Goal: Transaction & Acquisition: Purchase product/service

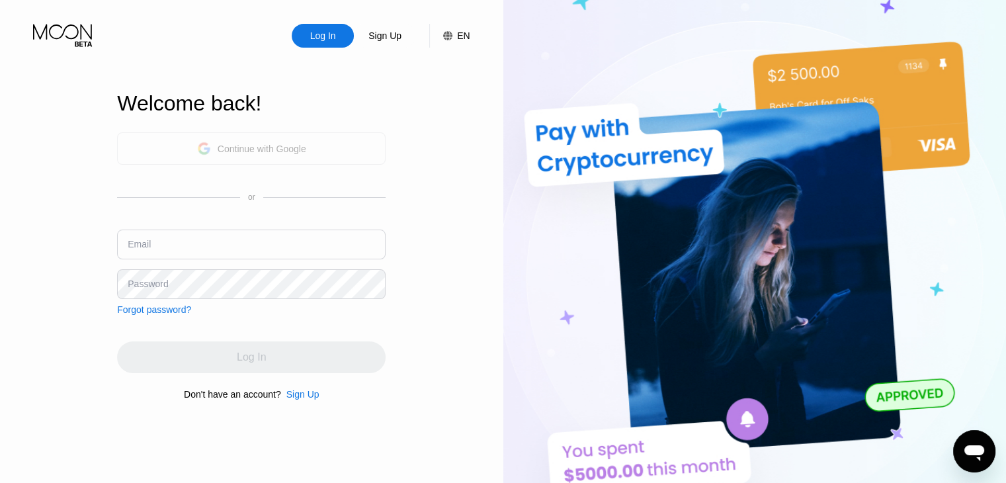
click at [274, 149] on div "Continue with Google" at bounding box center [262, 149] width 89 height 11
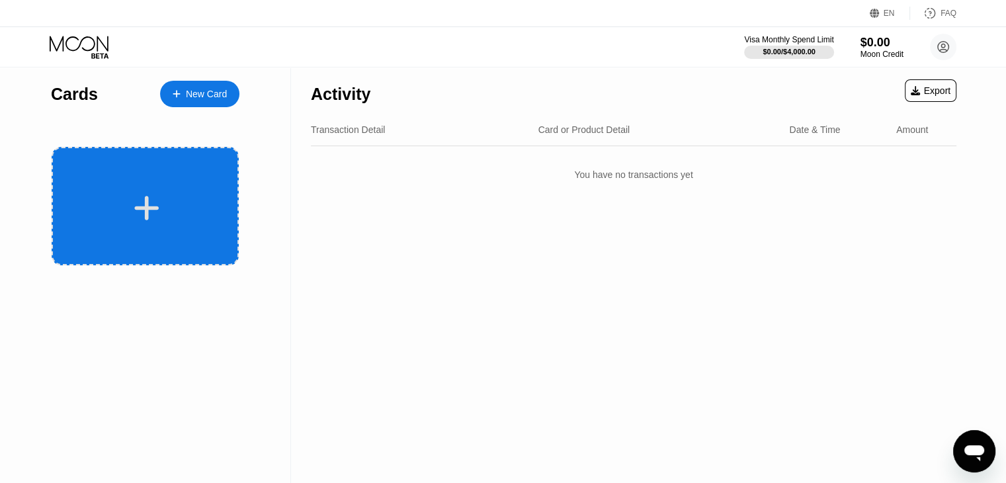
click at [179, 163] on div at bounding box center [145, 206] width 187 height 118
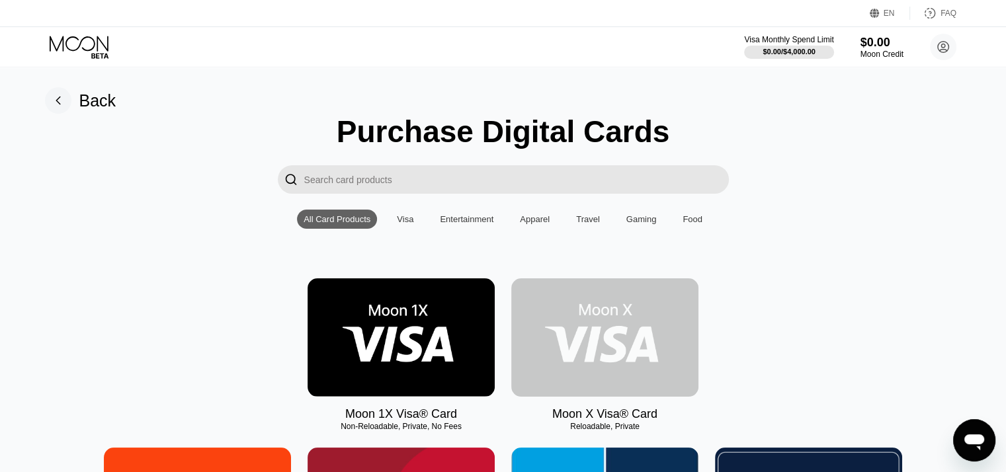
click at [590, 355] on img at bounding box center [604, 337] width 187 height 118
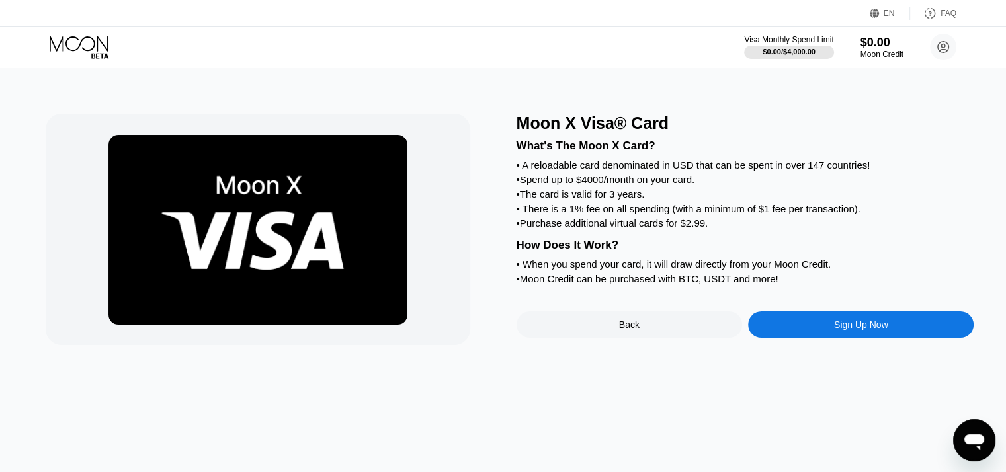
click at [814, 337] on div "Sign Up Now" at bounding box center [861, 325] width 226 height 26
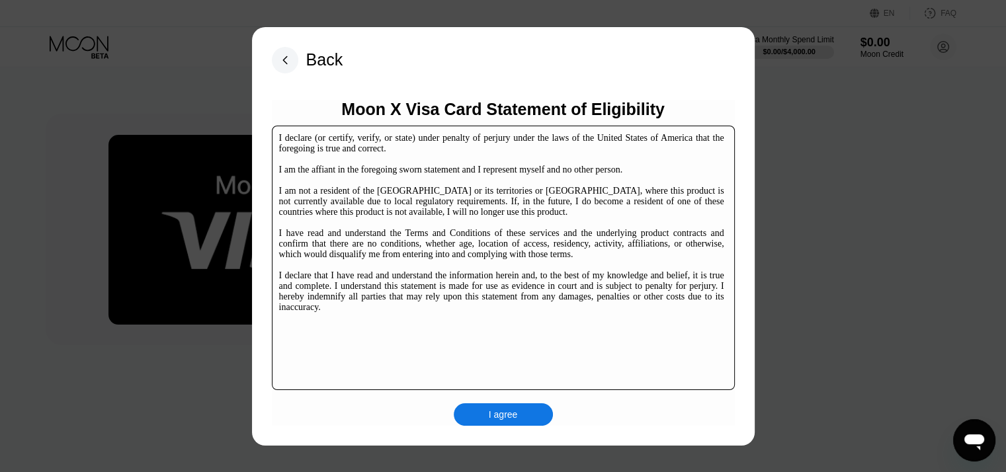
click at [519, 422] on div "I agree" at bounding box center [503, 414] width 99 height 22
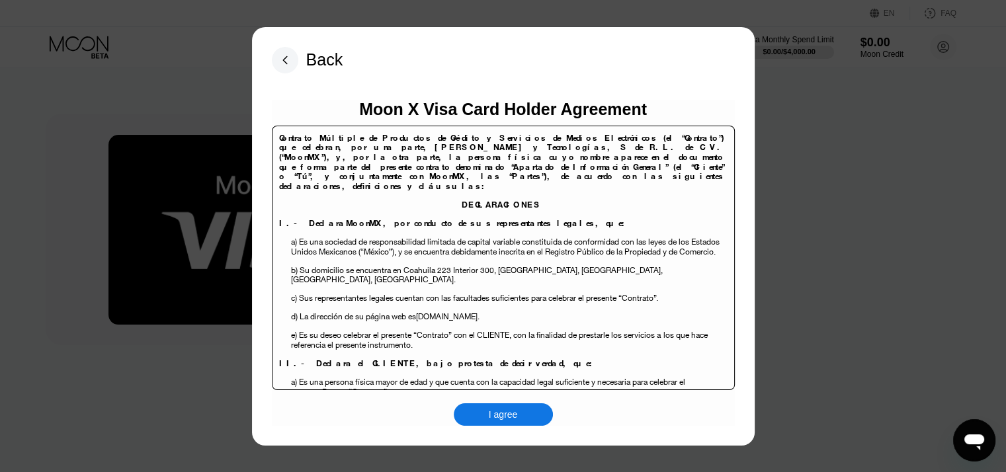
click at [515, 413] on div "I agree" at bounding box center [503, 415] width 29 height 12
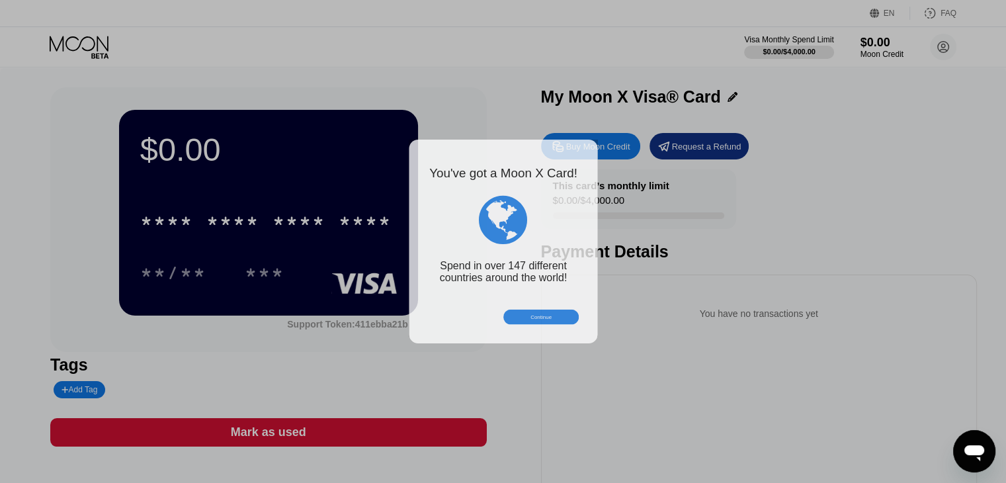
drag, startPoint x: 373, startPoint y: 245, endPoint x: 357, endPoint y: 233, distance: 20.0
click at [357, 233] on div at bounding box center [508, 241] width 1016 height 483
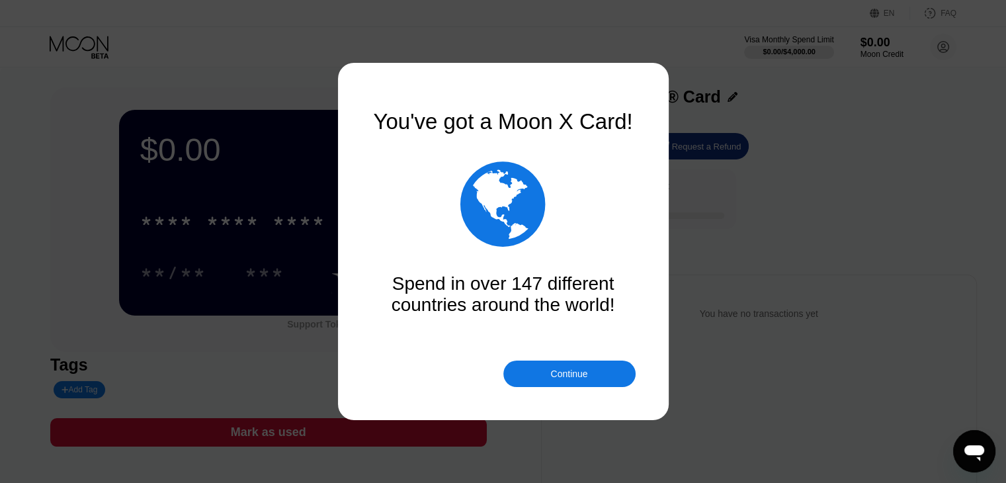
click at [568, 382] on div "Continue" at bounding box center [569, 373] width 132 height 26
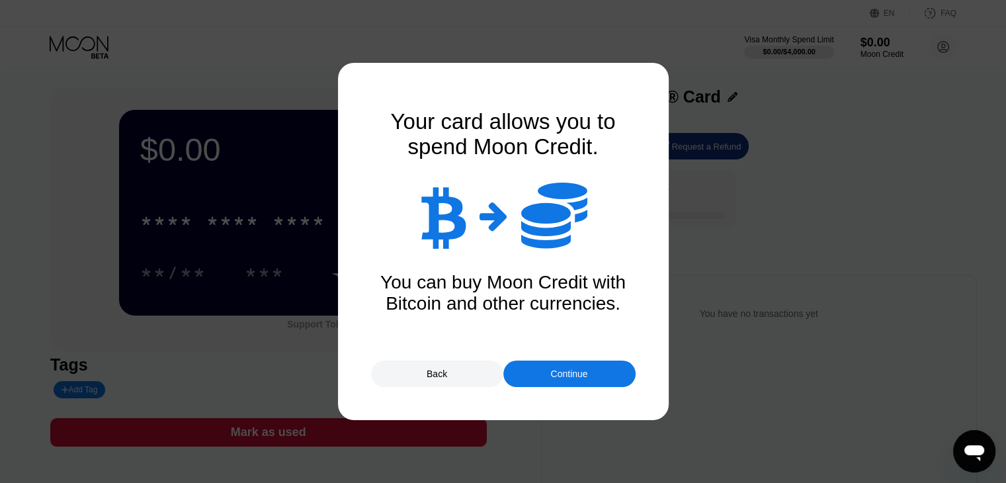
click at [544, 368] on div "Continue" at bounding box center [569, 373] width 132 height 26
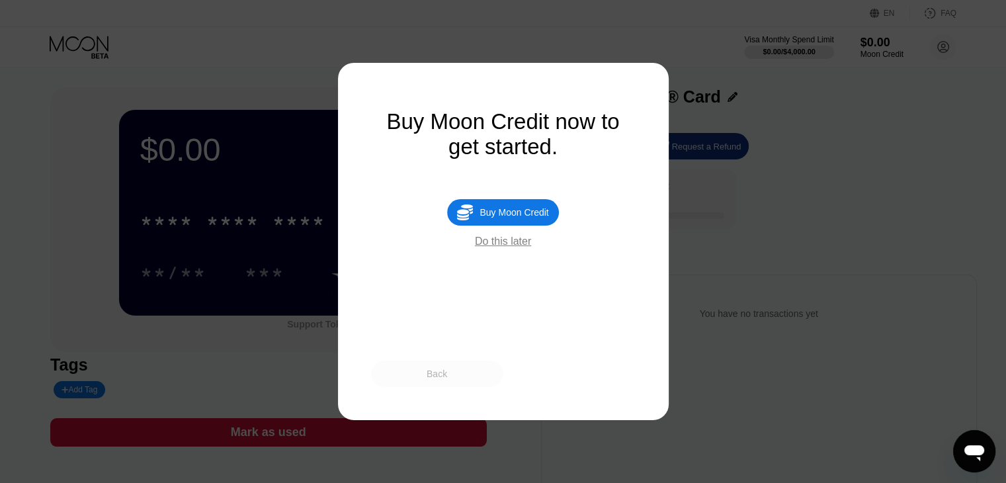
click at [469, 372] on div "Back" at bounding box center [437, 373] width 132 height 26
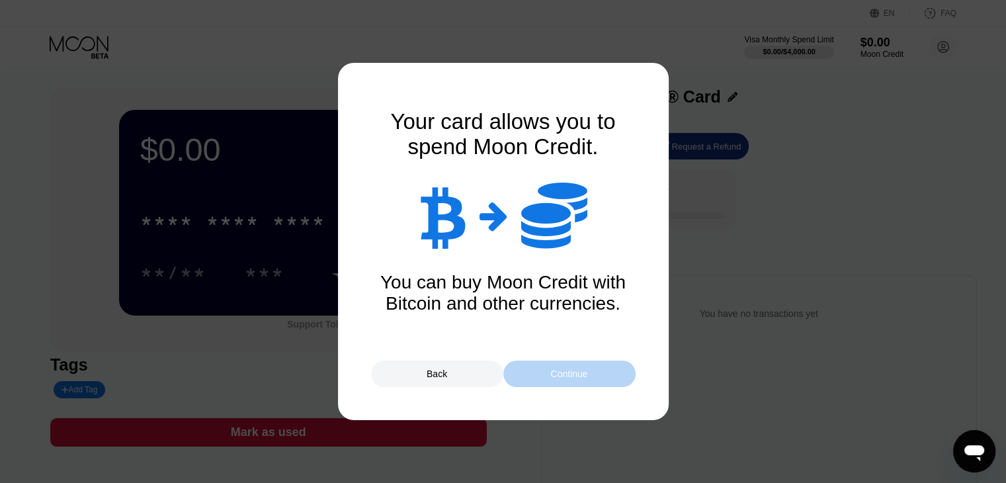
click at [540, 374] on div "Continue" at bounding box center [569, 373] width 132 height 26
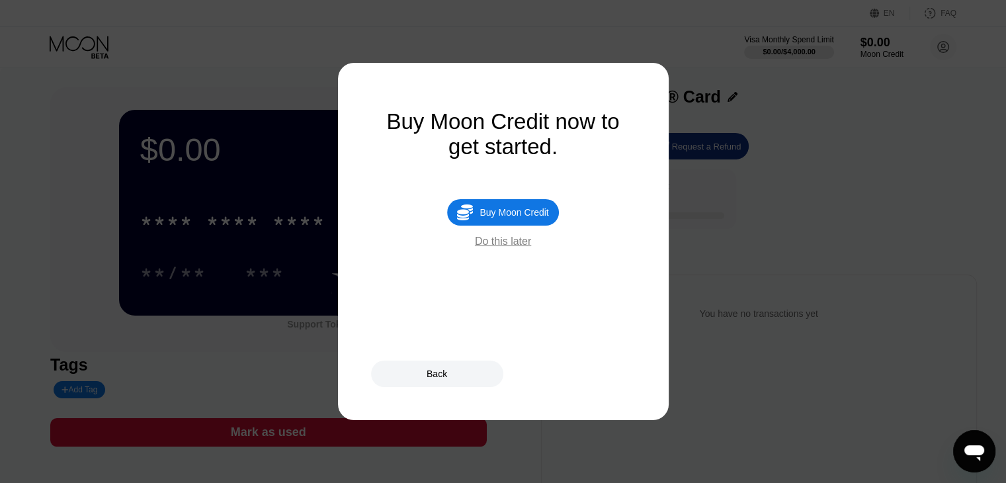
click at [519, 247] on div "Do this later" at bounding box center [503, 241] width 56 height 12
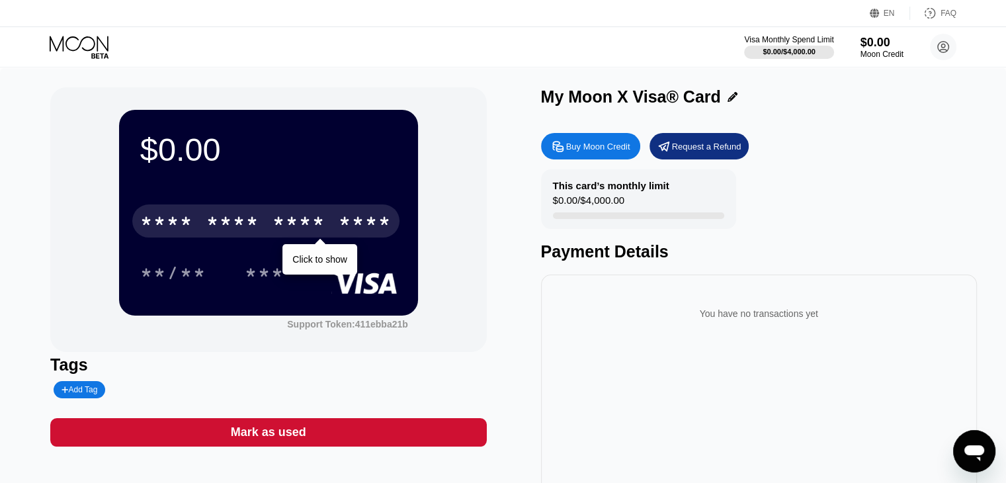
click at [338, 212] on div "* * * * * * * * * * * * ****" at bounding box center [265, 220] width 267 height 33
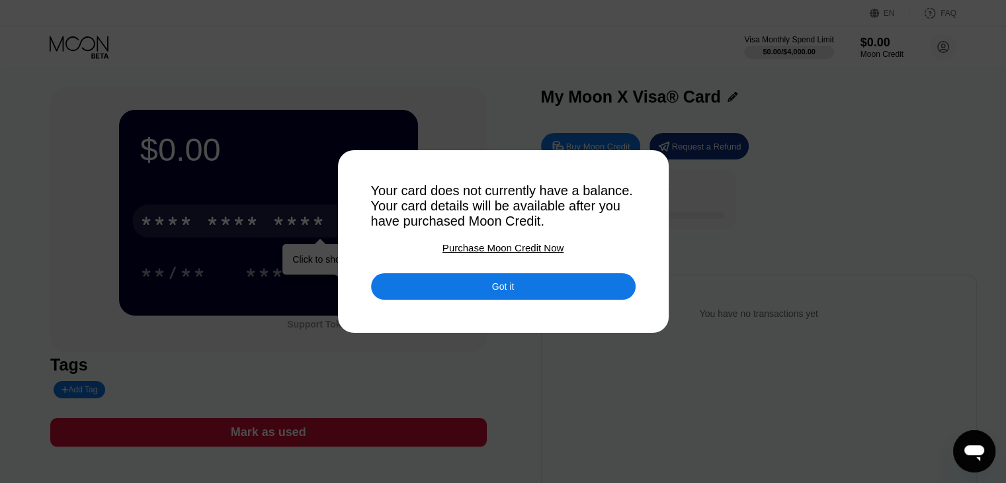
click at [507, 292] on div "Got it" at bounding box center [503, 286] width 22 height 12
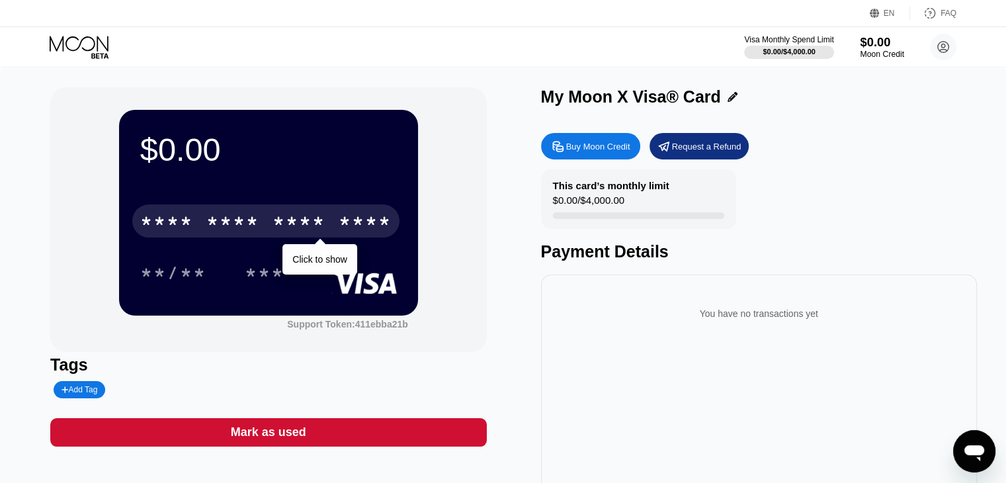
click at [872, 48] on div "$0.00" at bounding box center [882, 42] width 44 height 14
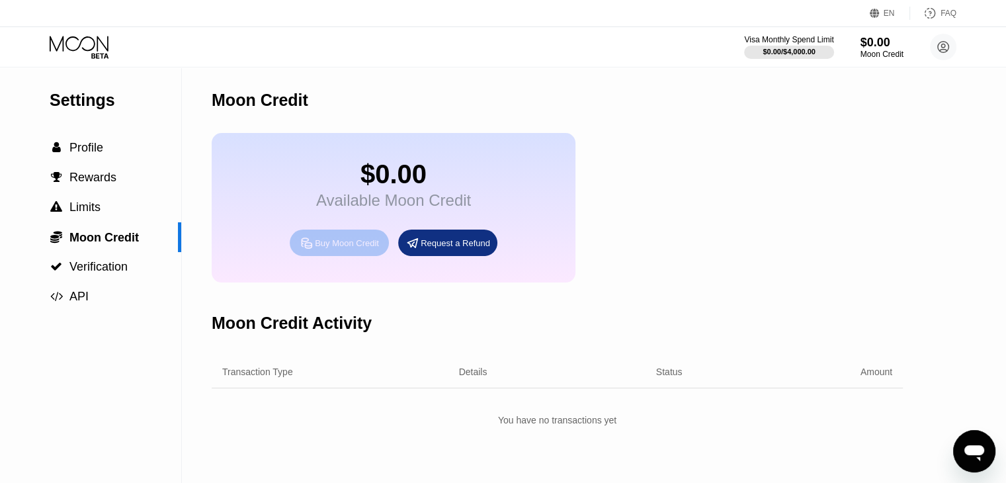
click at [315, 249] on div "Buy Moon Credit" at bounding box center [347, 242] width 64 height 11
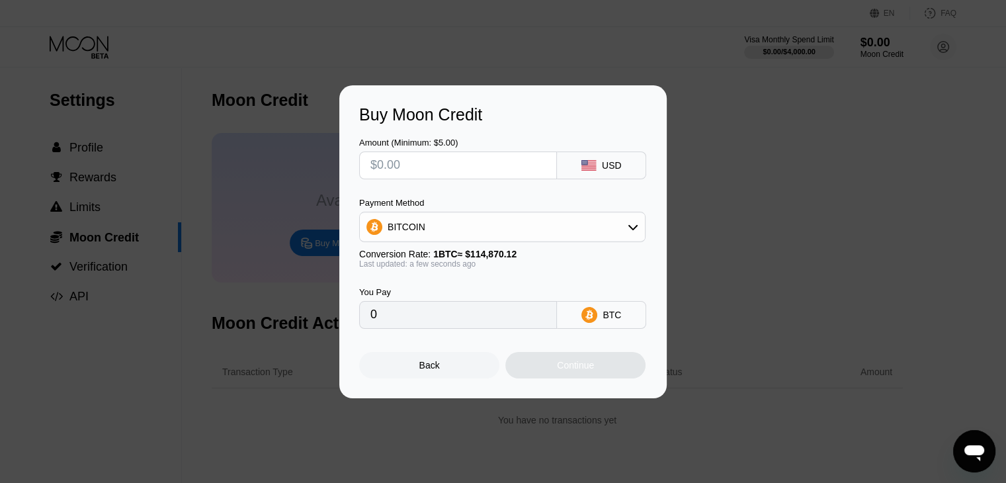
click at [542, 216] on div "BITCOIN" at bounding box center [502, 227] width 285 height 26
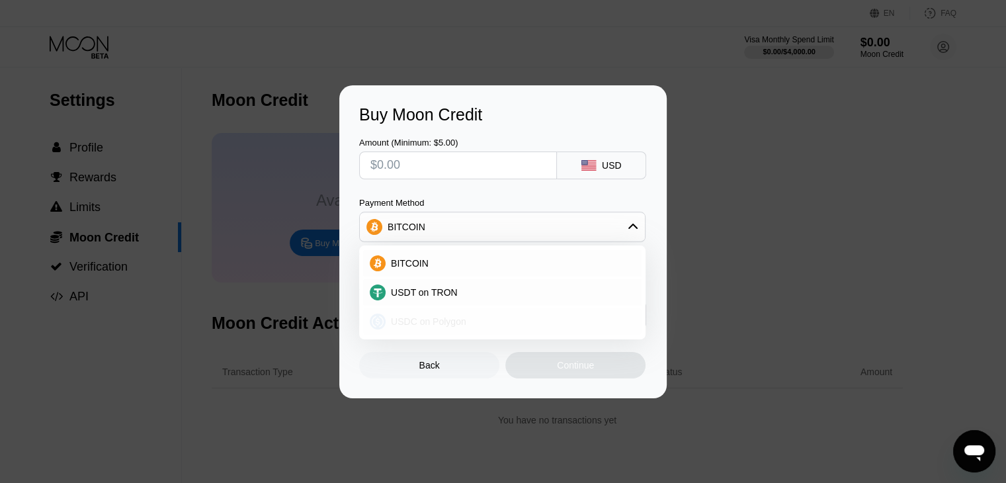
click at [470, 323] on div "USDC on Polygon" at bounding box center [510, 321] width 249 height 11
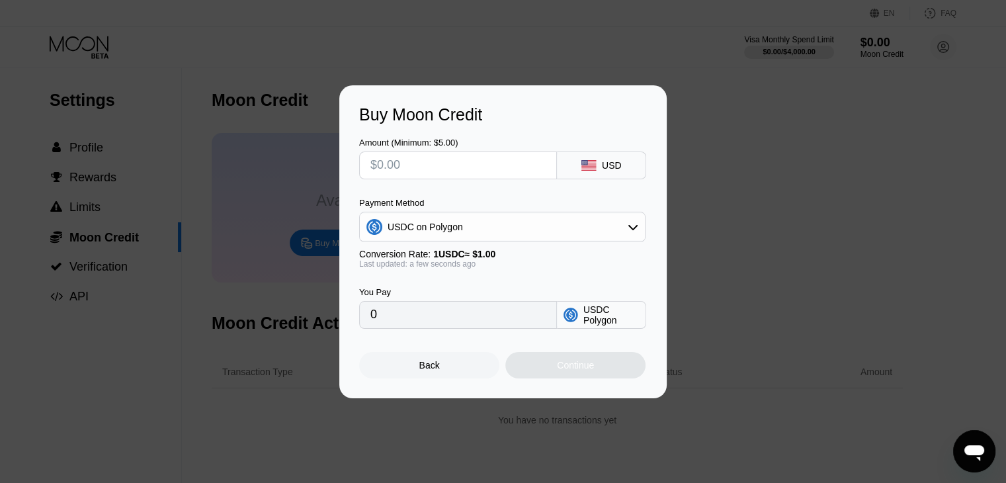
click at [426, 161] on input "text" at bounding box center [457, 165] width 175 height 26
type input "$6"
type input "6.00000000"
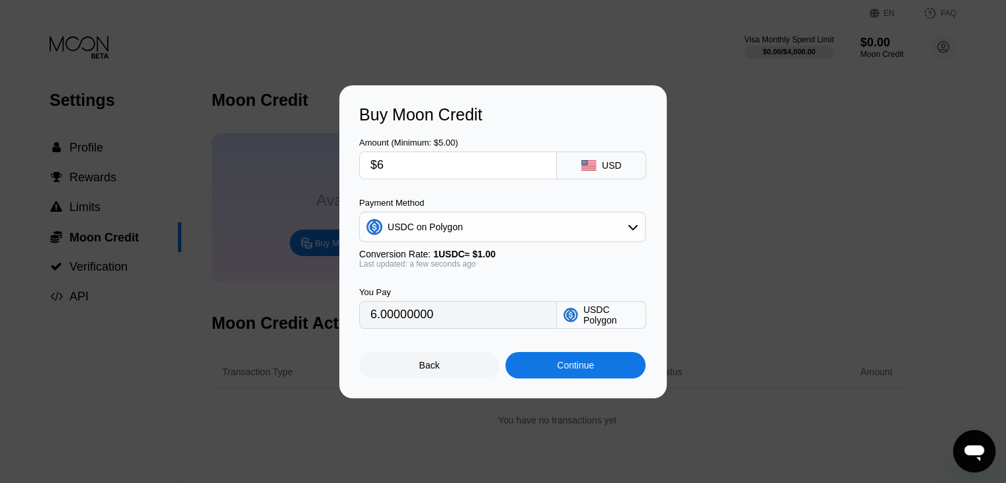
type input "$6"
click at [581, 363] on div "Continue" at bounding box center [575, 365] width 140 height 26
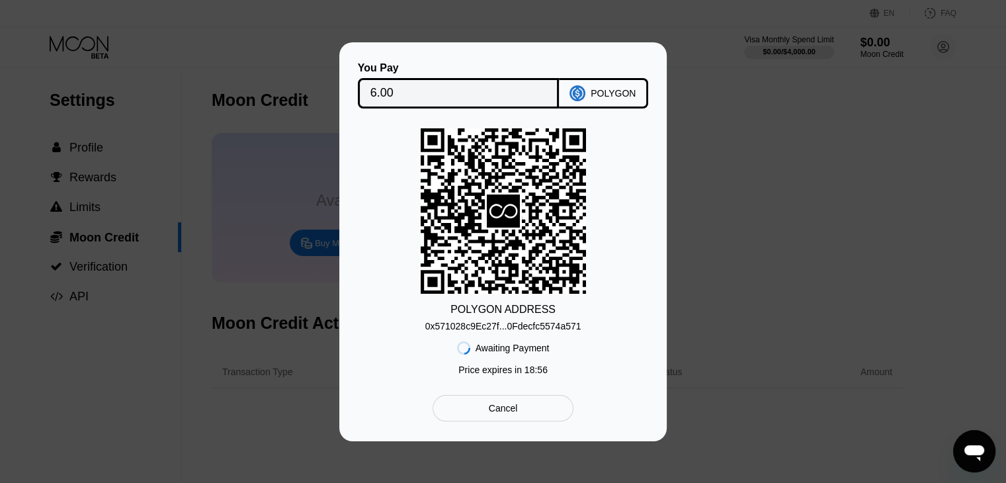
click at [736, 134] on div "You Pay 6.00 POLYGON POLYGON ADDRESS 0x571028c9Ec27f...0Fdecfc5574a571 Awaiting…" at bounding box center [503, 241] width 1006 height 399
click at [487, 416] on div "Cancel" at bounding box center [503, 408] width 141 height 26
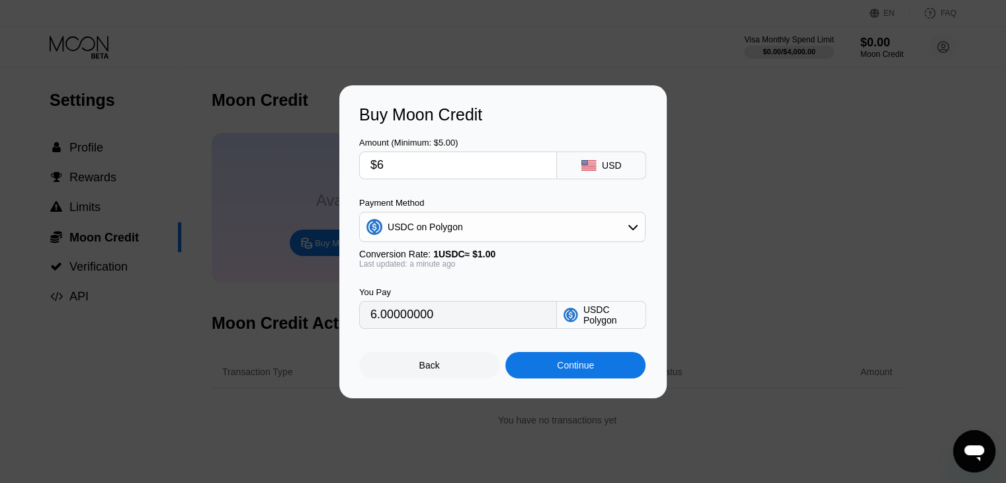
click at [394, 167] on input "$6" at bounding box center [457, 165] width 175 height 26
type input "$6.1"
type input "6.10000000"
type input "$6.1"
click at [575, 366] on div "Continue" at bounding box center [575, 365] width 37 height 11
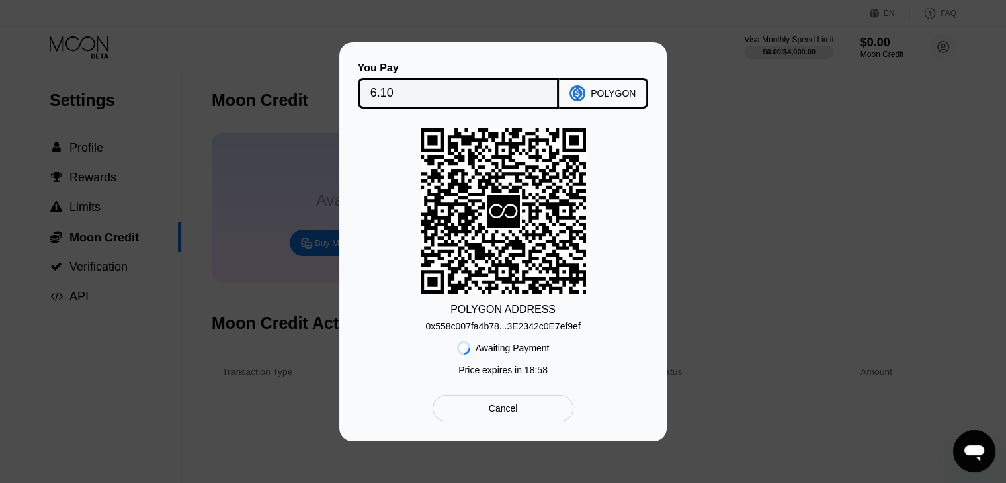
click at [532, 322] on div "0x558c007fa4b78...3E2342c0E7ef9ef" at bounding box center [502, 326] width 155 height 11
click at [649, 269] on div "You Pay 6.10 POLYGON POLYGON ADDRESS 0x558c007fa4b78...3E2342c0E7ef9ef Awaiting…" at bounding box center [502, 241] width 327 height 399
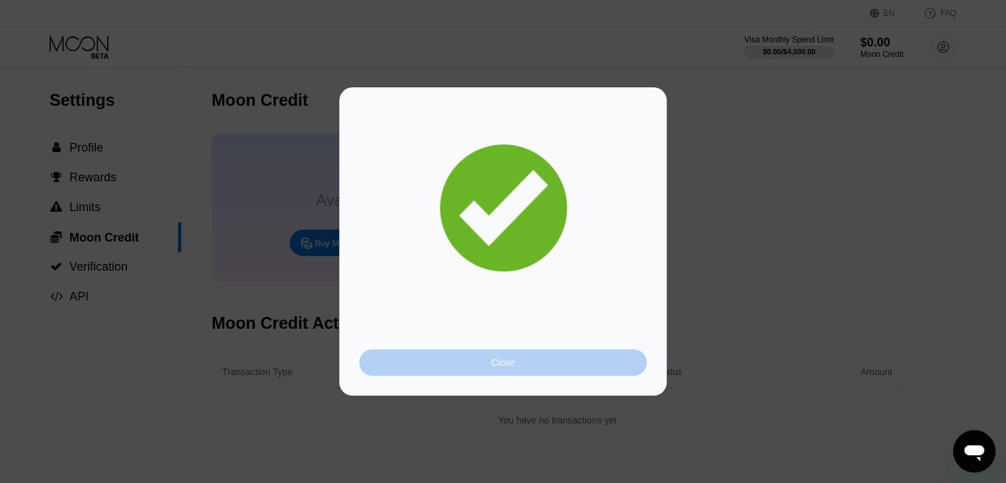
click at [513, 359] on div "Close" at bounding box center [503, 362] width 24 height 11
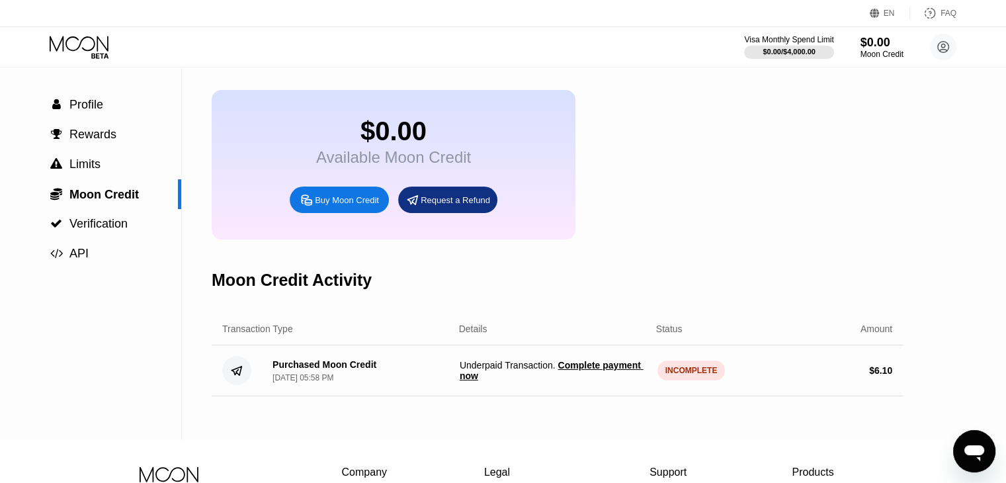
scroll to position [66, 0]
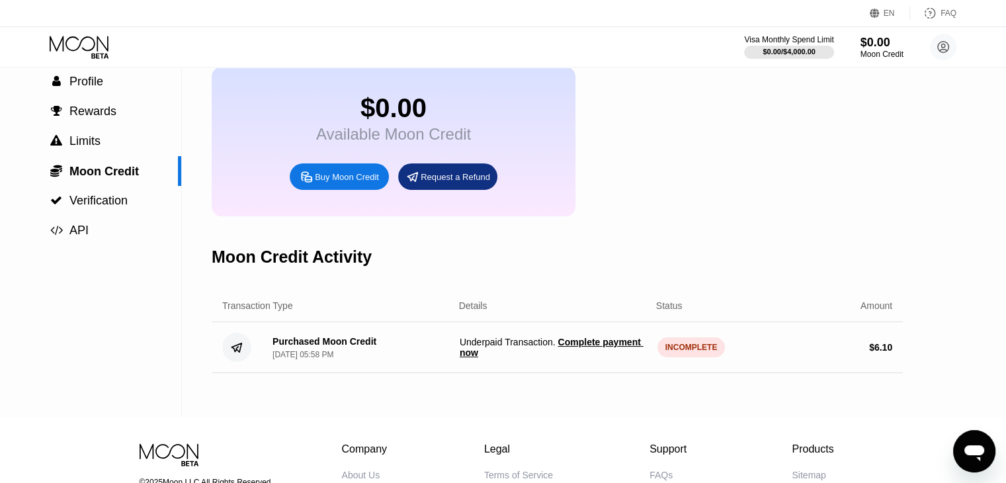
click at [681, 357] on div "INCOMPLETE" at bounding box center [691, 347] width 68 height 20
click at [585, 358] on span "Complete payment now" at bounding box center [552, 347] width 184 height 21
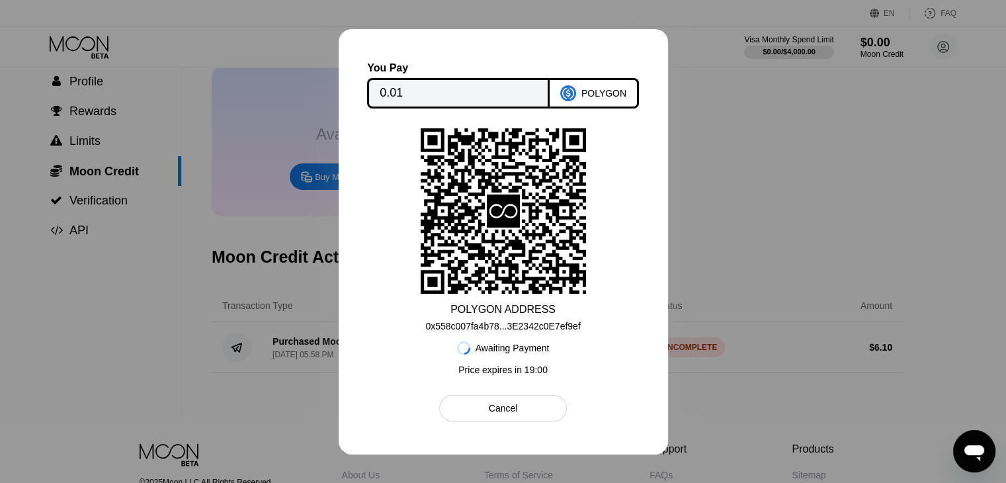
click at [746, 183] on div at bounding box center [503, 241] width 1006 height 483
click at [515, 408] on div "Cancel" at bounding box center [503, 408] width 29 height 12
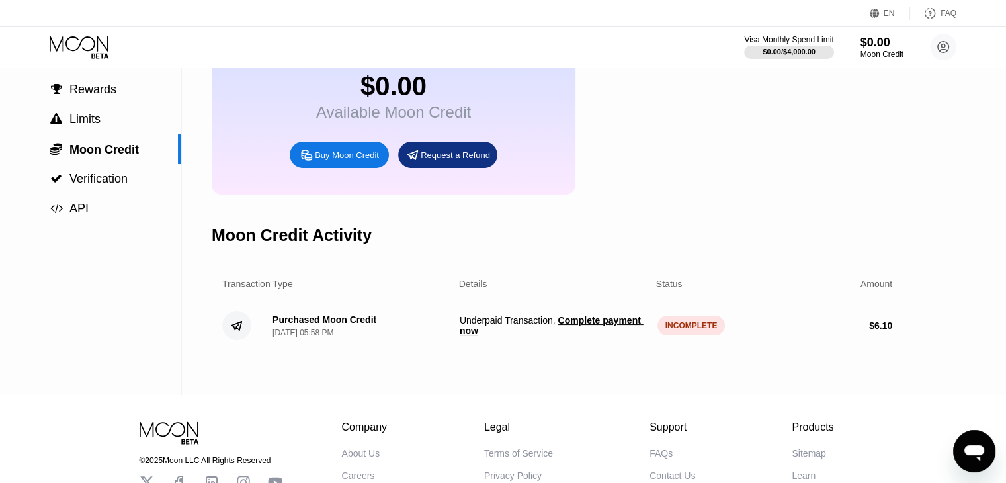
scroll to position [132, 0]
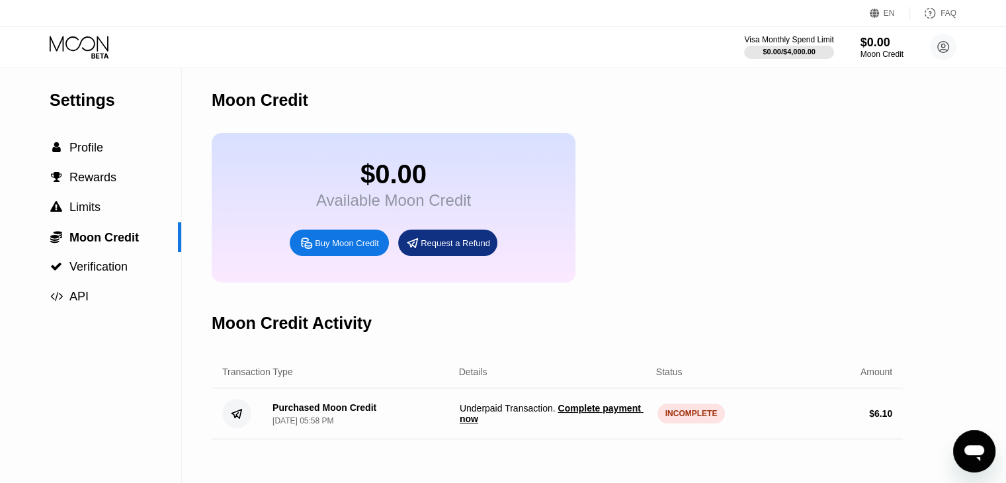
click at [583, 423] on span "Complete payment now" at bounding box center [552, 413] width 184 height 21
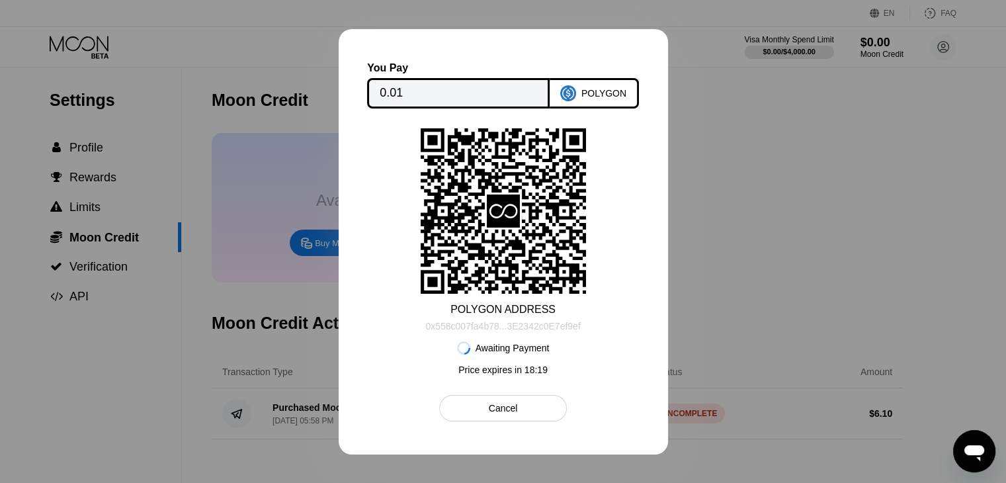
click at [532, 329] on div "0x558c007fa4b78...3E2342c0E7ef9ef" at bounding box center [502, 326] width 155 height 11
click at [606, 243] on div "POLYGON ADDRESS 0x558c007fa4b78...3E2342c0E7ef9ef Awaiting Payment Price expire…" at bounding box center [503, 254] width 261 height 253
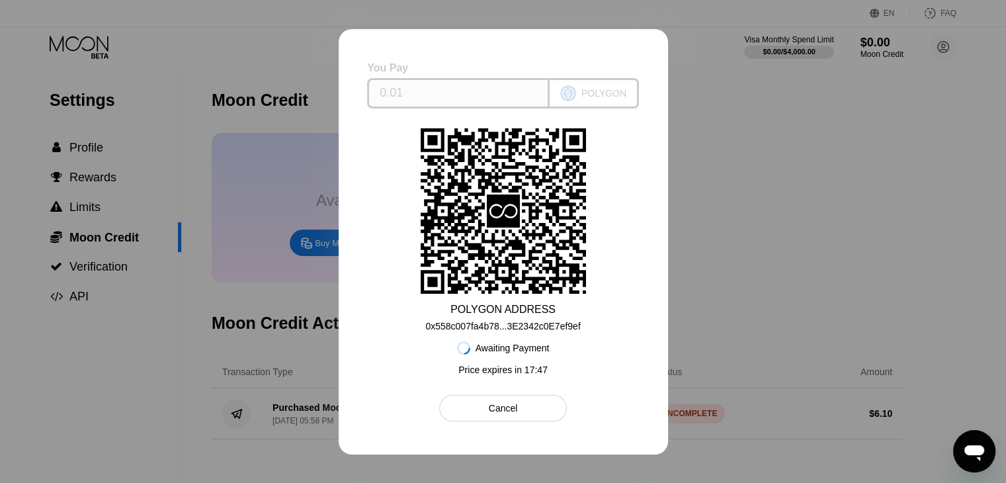
click at [576, 85] on icon at bounding box center [568, 93] width 16 height 16
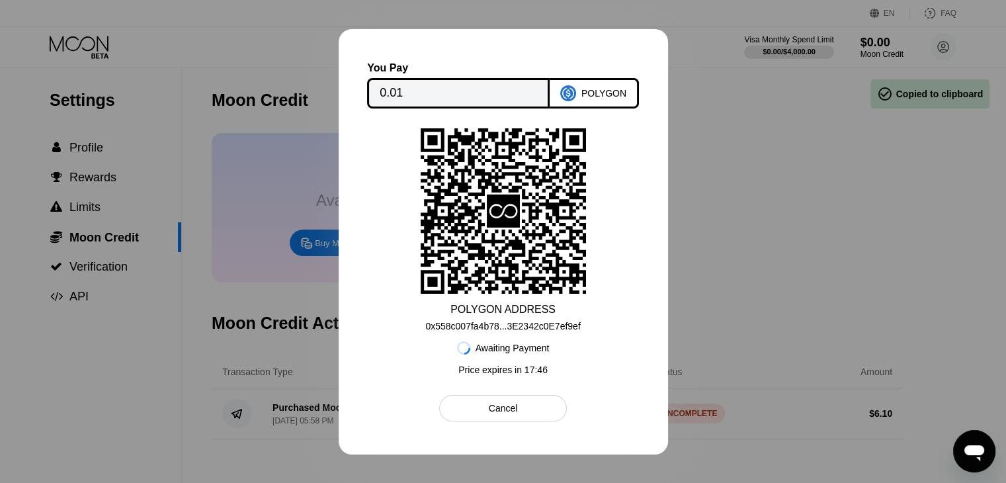
click at [937, 135] on div at bounding box center [503, 241] width 1006 height 483
click at [519, 410] on div "Cancel" at bounding box center [503, 408] width 128 height 26
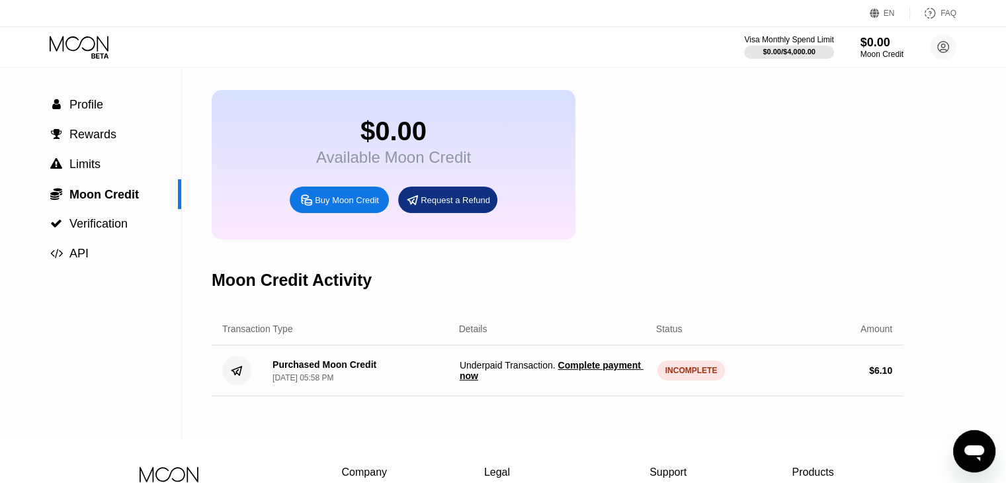
scroll to position [66, 0]
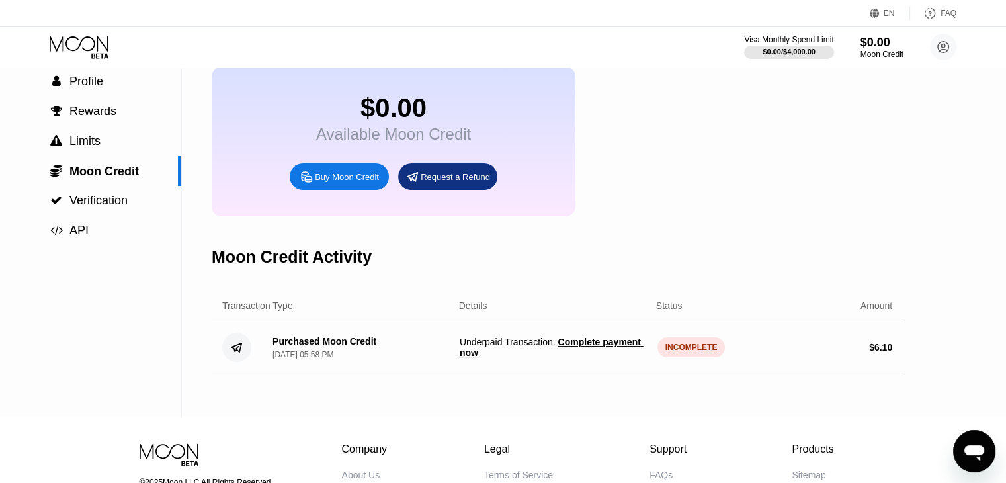
click at [613, 358] on span "Complete payment now" at bounding box center [552, 347] width 184 height 21
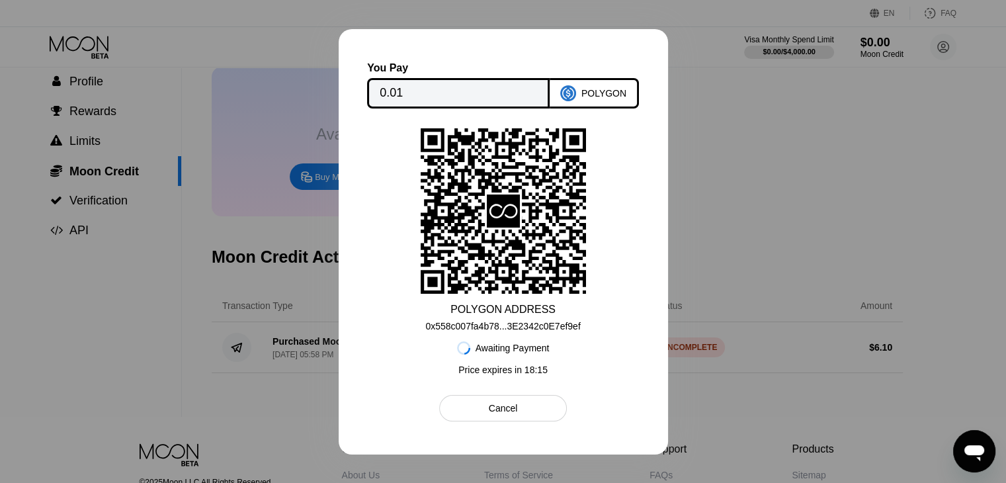
click at [568, 204] on rect at bounding box center [503, 210] width 165 height 165
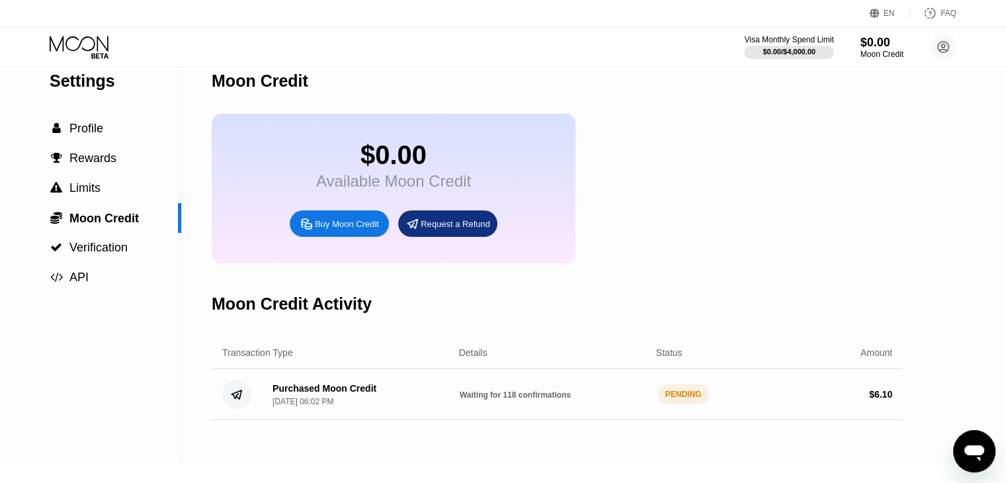
scroll to position [0, 0]
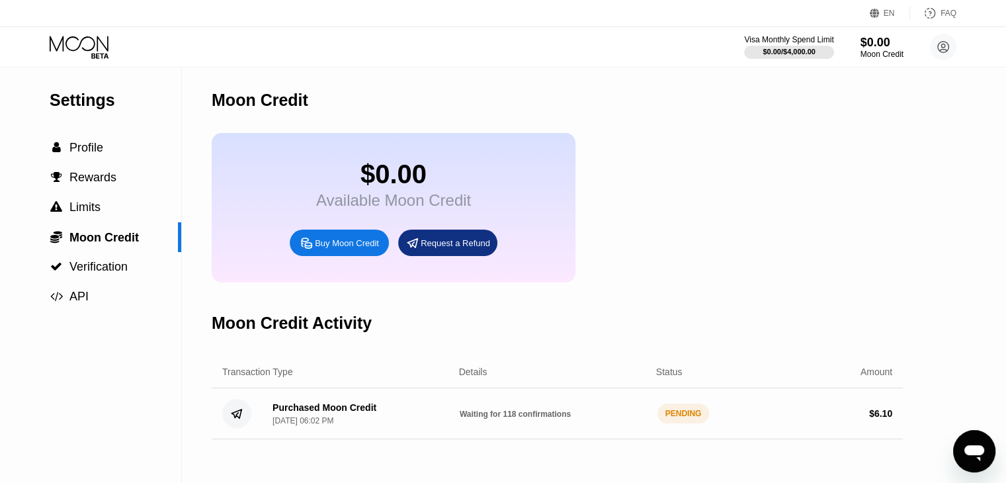
click at [781, 275] on div "$0.00 Available Moon Credit Buy Moon Credit Request a Refund" at bounding box center [557, 207] width 691 height 149
click at [679, 423] on div "PENDING" at bounding box center [683, 413] width 52 height 20
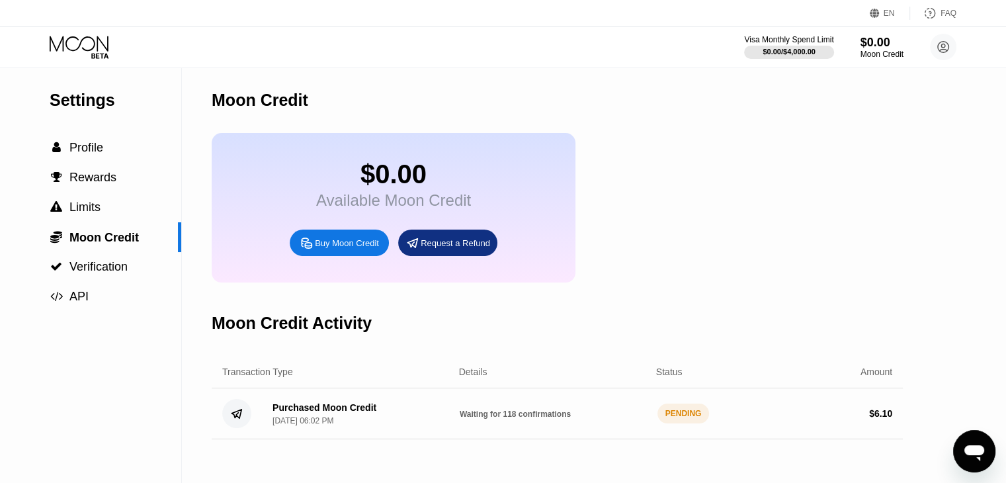
click at [679, 423] on div "PENDING" at bounding box center [683, 413] width 52 height 20
click at [950, 101] on div "Settings  Profile  Rewards  Limits  Moon Credit  Verification  API Moon C…" at bounding box center [503, 274] width 1006 height 415
click at [574, 128] on div "Moon Credit" at bounding box center [557, 99] width 691 height 65
click at [873, 46] on div "$0.00" at bounding box center [882, 42] width 44 height 14
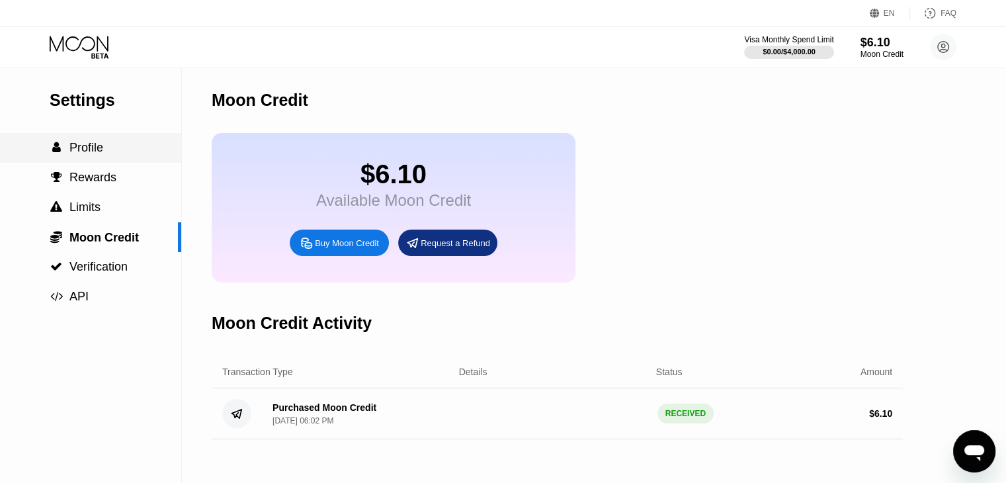
click at [111, 151] on div " Profile" at bounding box center [90, 148] width 181 height 14
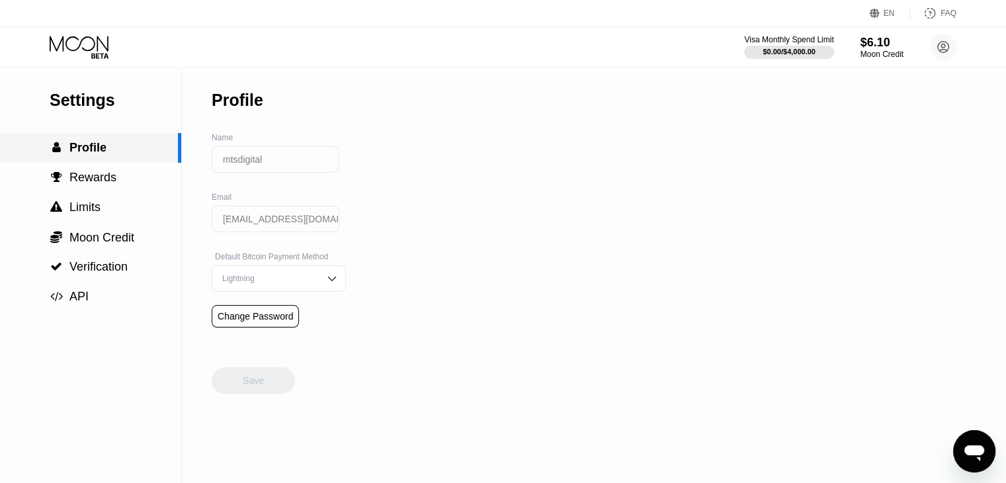
click at [111, 151] on div " Profile" at bounding box center [89, 148] width 178 height 14
click at [98, 110] on div "Settings" at bounding box center [116, 100] width 132 height 19
click at [96, 46] on icon at bounding box center [81, 47] width 62 height 23
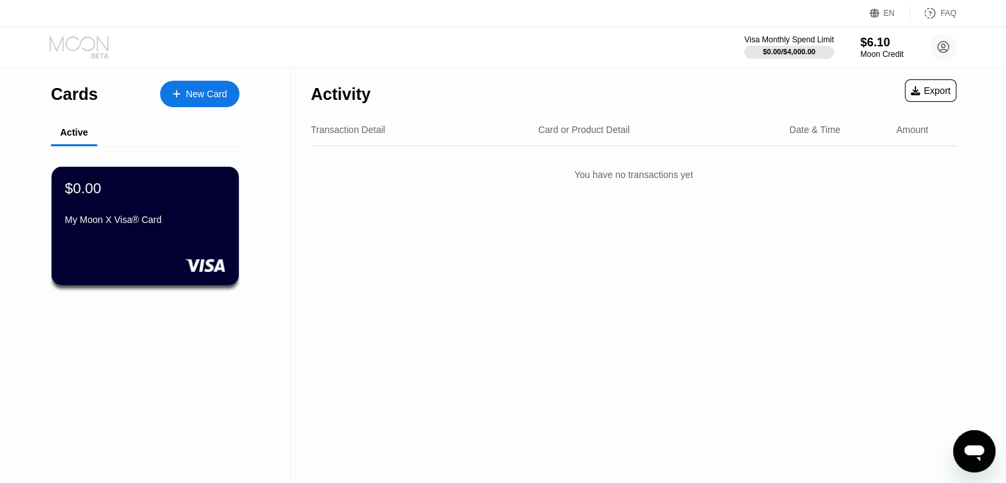
click at [96, 46] on icon at bounding box center [81, 47] width 62 height 23
click at [118, 235] on div "$0.00 My Moon X Visa® Card" at bounding box center [145, 226] width 189 height 120
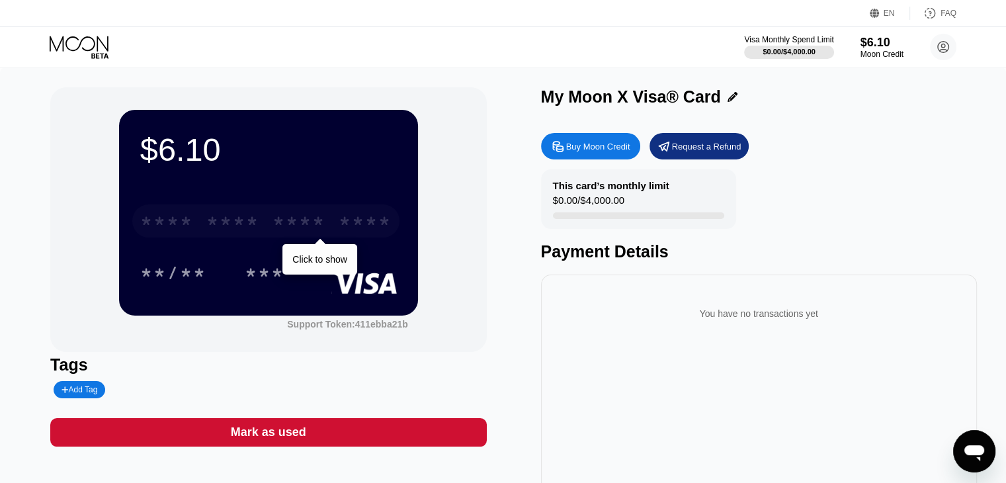
click at [323, 233] on div "* * * *" at bounding box center [299, 222] width 53 height 21
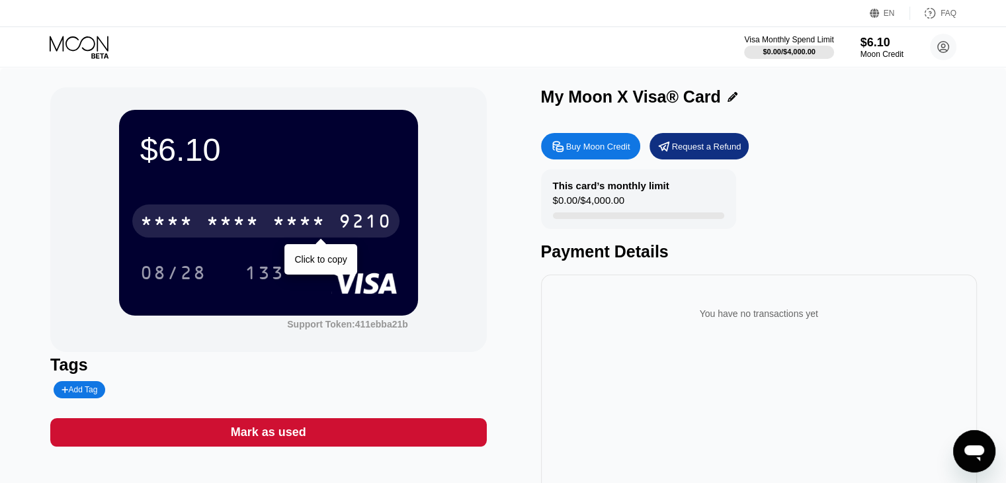
click at [323, 233] on div "* * * *" at bounding box center [299, 222] width 53 height 21
click at [323, 233] on div "2353" at bounding box center [299, 222] width 53 height 21
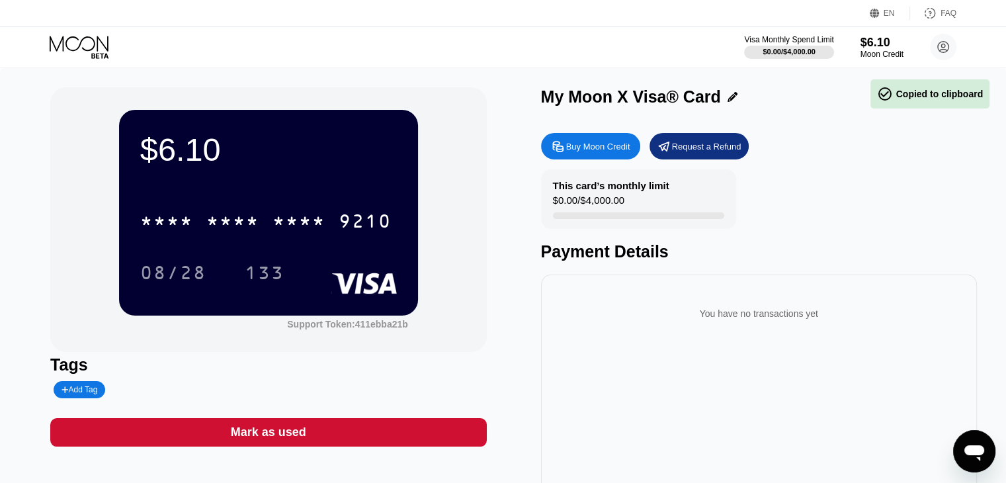
click at [517, 186] on div "$6.10 * * * * * * * * * * * * 9210 08/28 133 Support Token: 411ebba21b Tags Add…" at bounding box center [503, 296] width 906 height 419
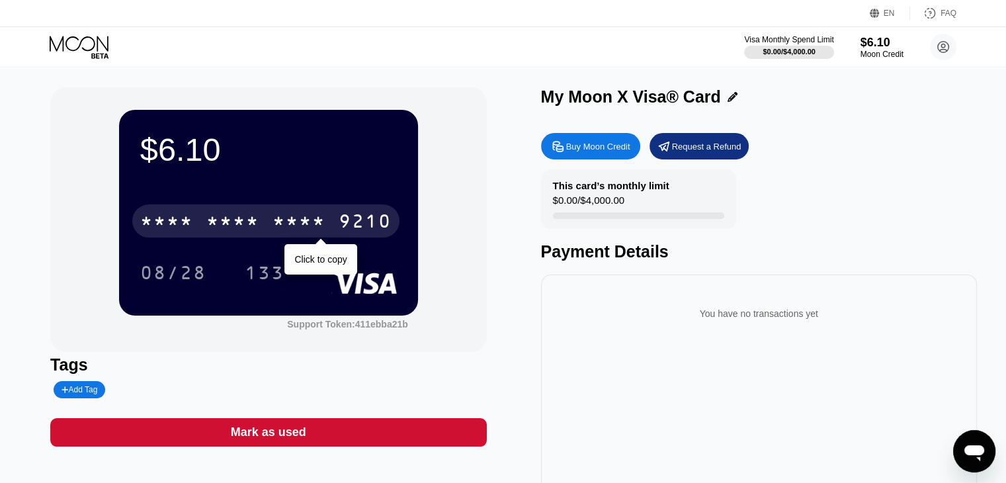
click at [358, 229] on div "9210" at bounding box center [365, 222] width 53 height 21
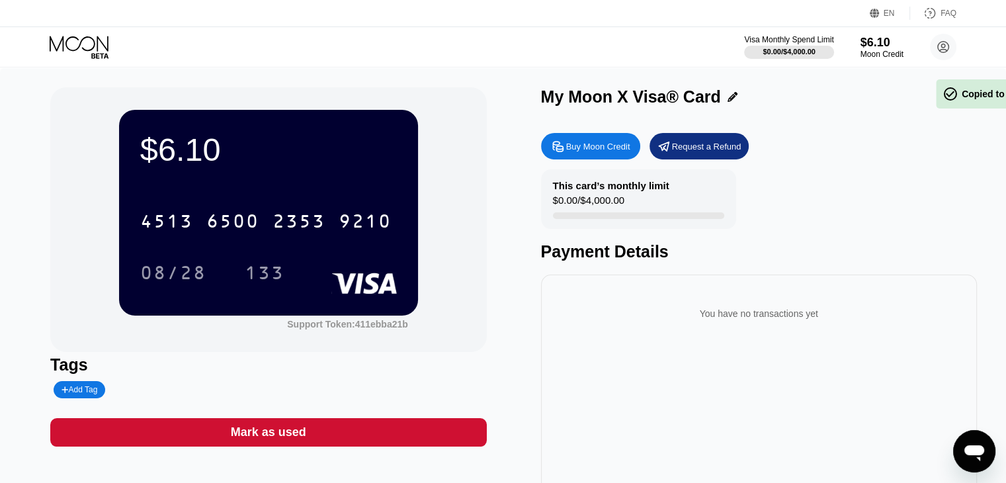
click at [698, 151] on div "Request a Refund" at bounding box center [706, 146] width 69 height 11
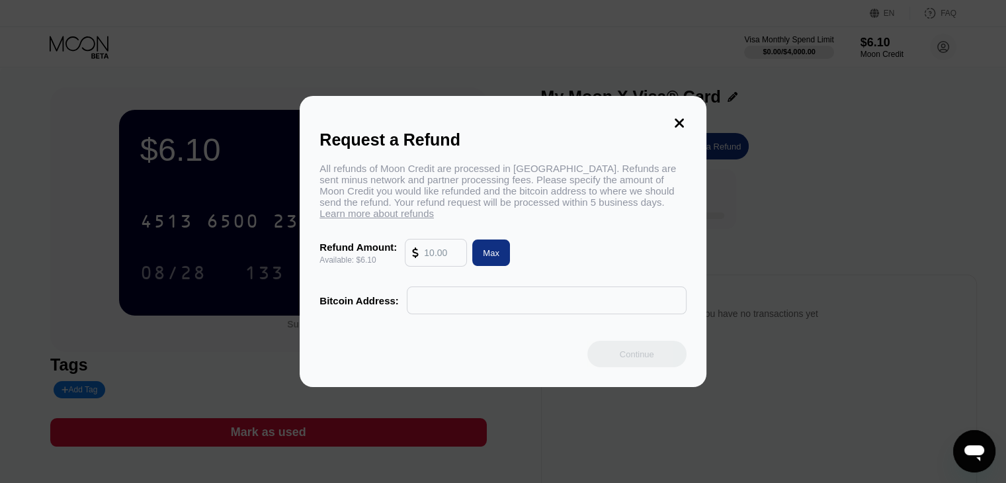
click at [442, 261] on input "text" at bounding box center [442, 252] width 36 height 26
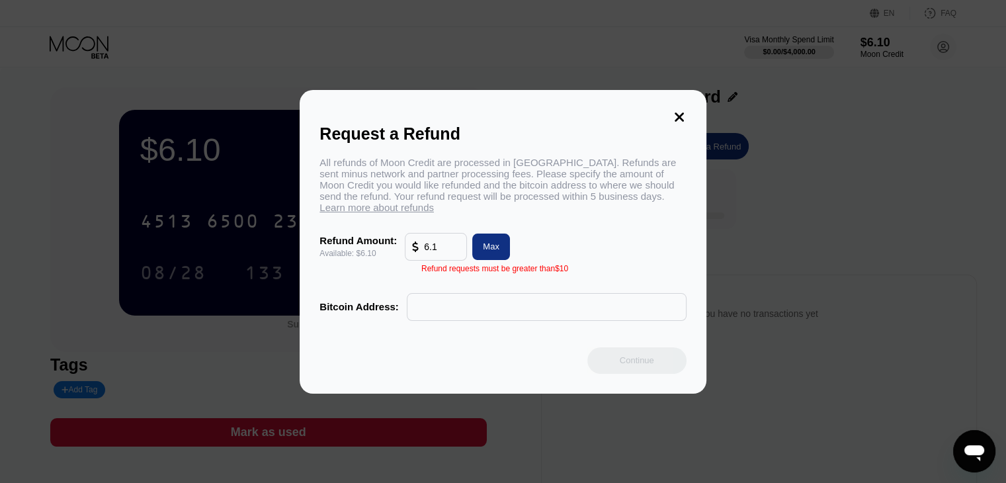
click at [463, 317] on input "text" at bounding box center [546, 307] width 265 height 26
click at [496, 260] on div "Max" at bounding box center [491, 246] width 38 height 26
type input "6.10"
click at [496, 260] on div "Max" at bounding box center [491, 246] width 38 height 26
click at [677, 110] on icon at bounding box center [679, 117] width 15 height 15
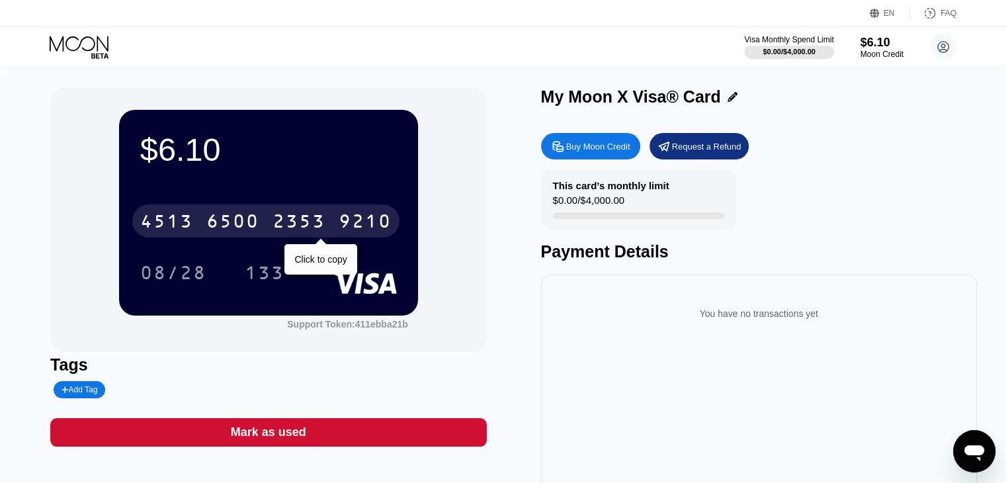
click at [307, 212] on div "4513 6500 2353 9210" at bounding box center [265, 220] width 267 height 33
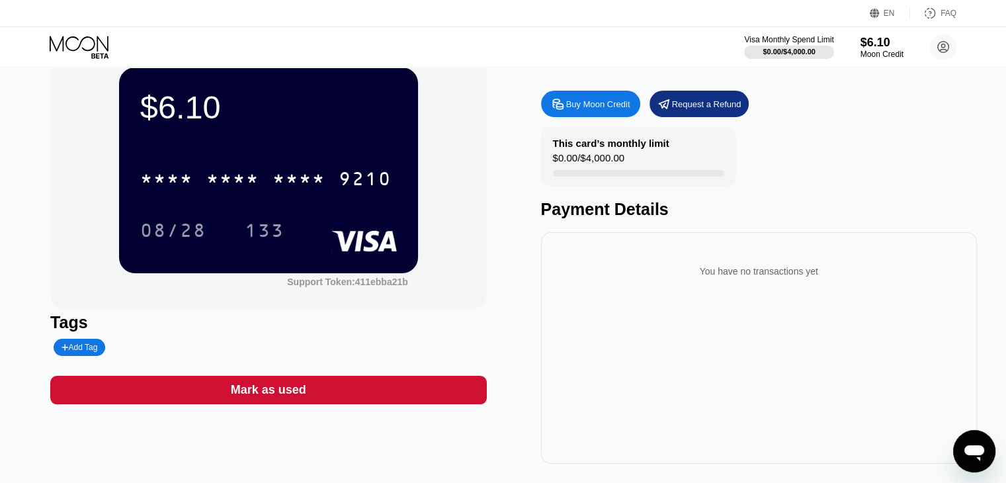
scroll to position [66, 0]
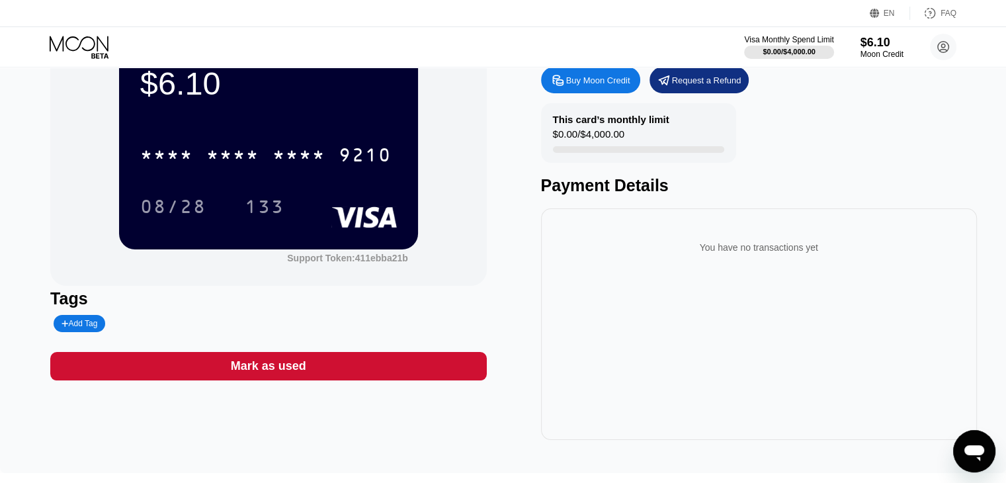
click at [93, 332] on div "Add Tag" at bounding box center [80, 323] width 52 height 17
click at [93, 332] on div at bounding box center [127, 323] width 146 height 17
click at [140, 239] on div "$6.10 * * * * * * * * * * * * 9210 08/28 133" at bounding box center [268, 146] width 299 height 205
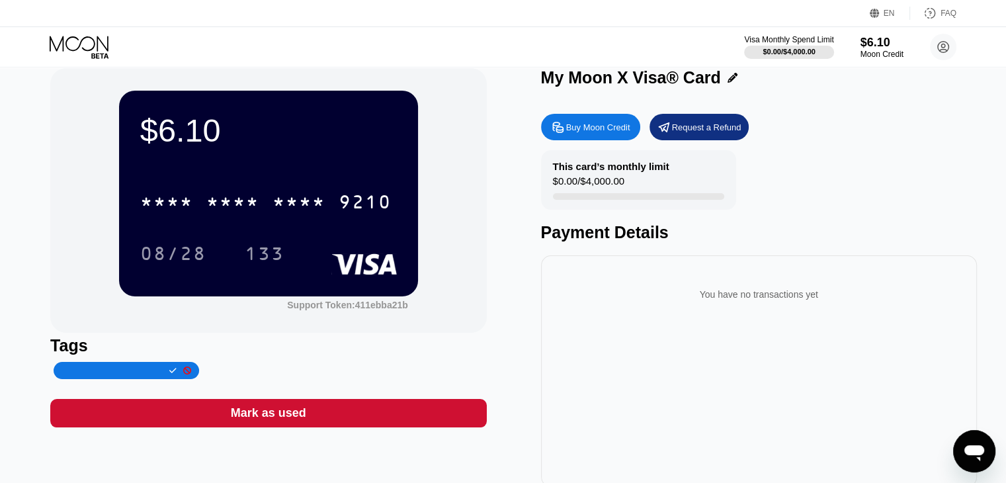
scroll to position [0, 0]
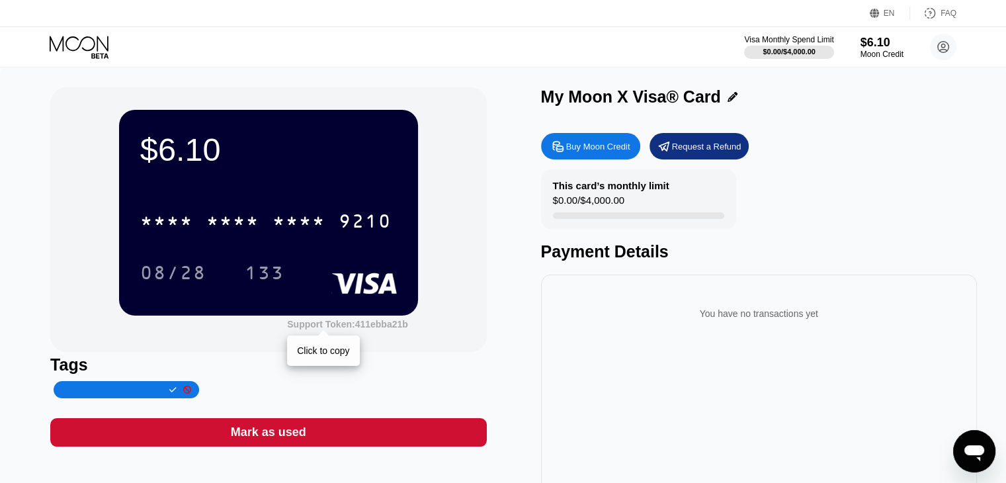
click at [380, 323] on div "Support Token: 411ebba21b" at bounding box center [347, 324] width 121 height 11
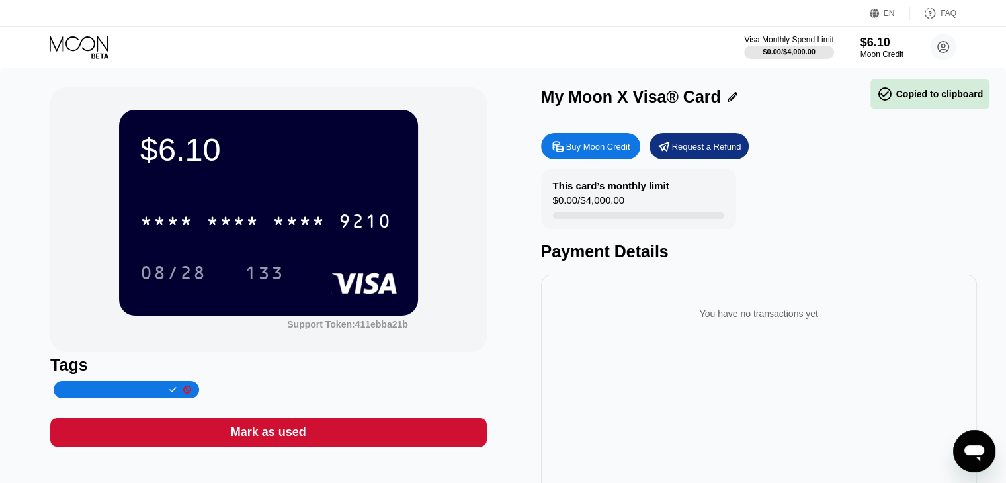
click at [505, 244] on div "$6.10 * * * * * * * * * * * * 9210 08/28 133 Support Token: 411ebba21b Tags Mar…" at bounding box center [503, 296] width 906 height 419
click at [387, 425] on div "Mark as used" at bounding box center [268, 432] width 436 height 28
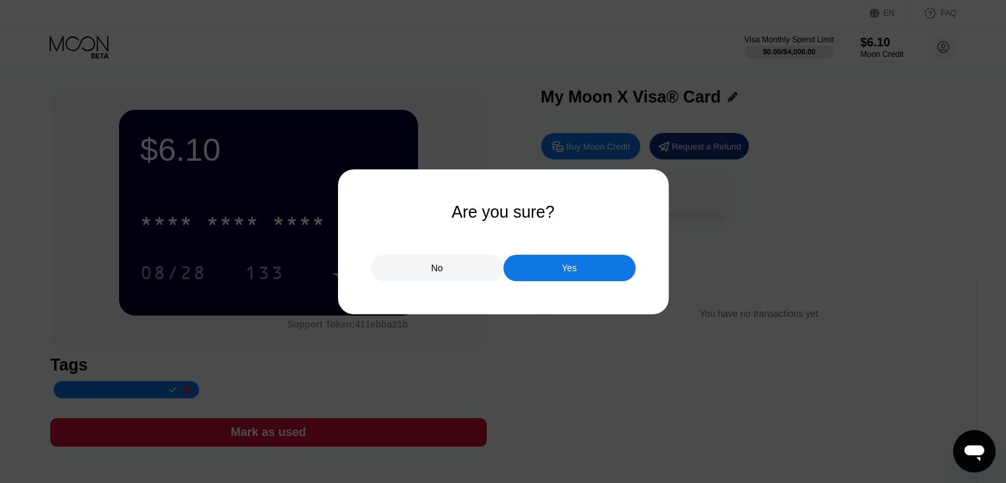
click at [98, 392] on div at bounding box center [508, 241] width 1016 height 483
click at [437, 268] on div "No" at bounding box center [437, 268] width 12 height 12
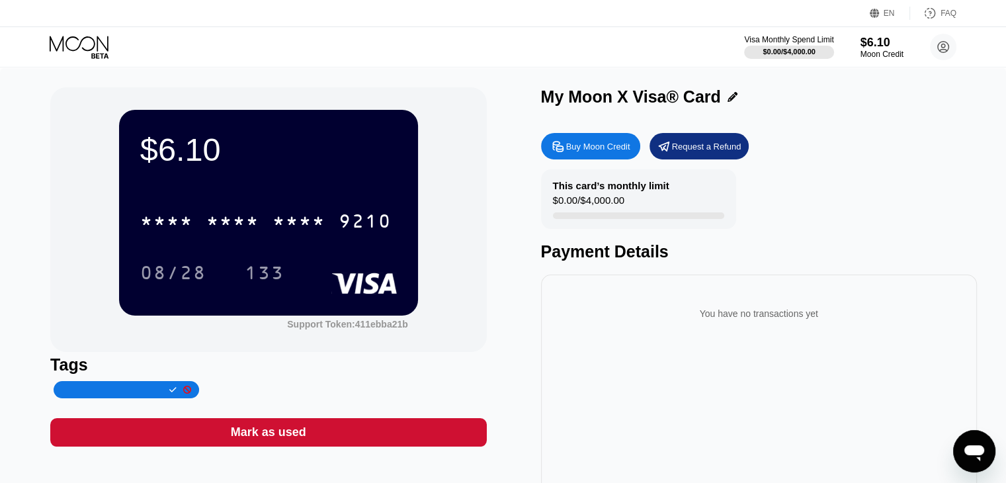
click at [95, 394] on input "text" at bounding box center [112, 389] width 101 height 9
click at [126, 394] on input "USED FOR HOTSTAR" at bounding box center [112, 389] width 101 height 9
type input "USED FOR GPT"
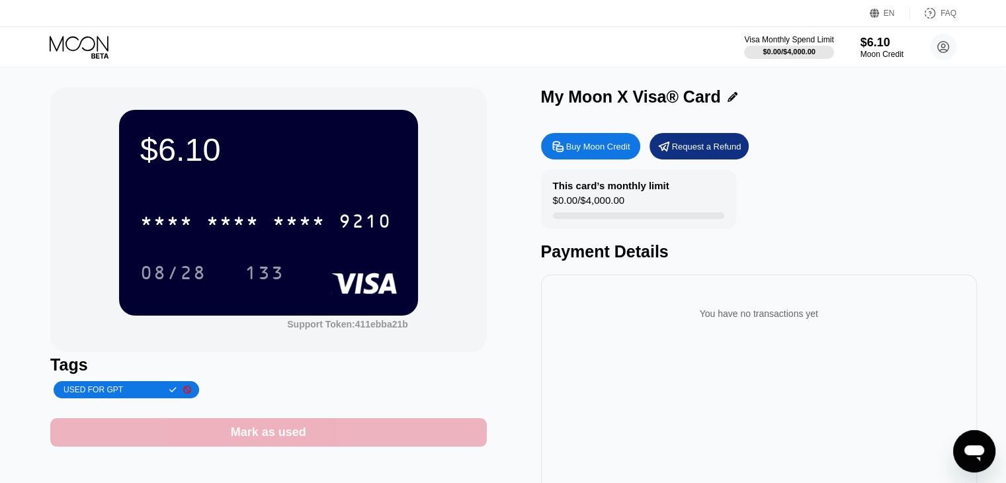
click at [299, 440] on div "Mark as used" at bounding box center [268, 432] width 75 height 15
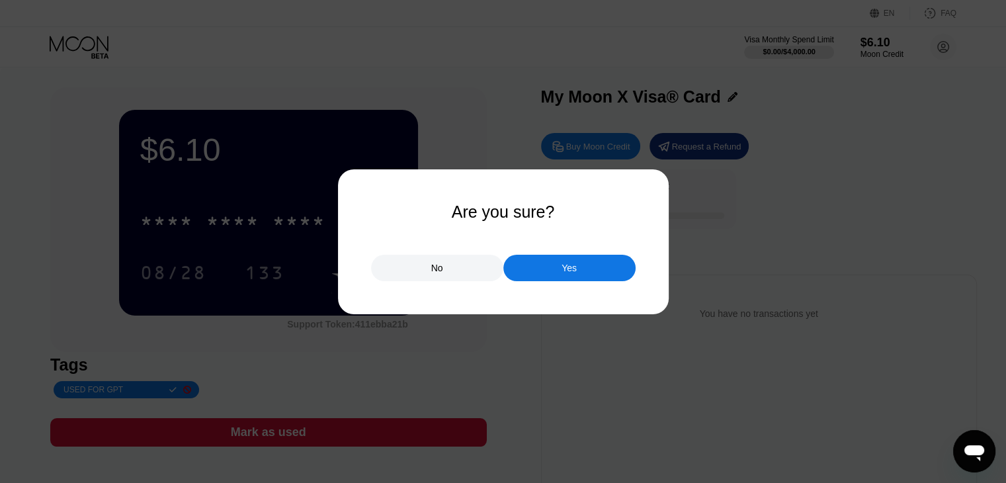
click at [574, 276] on div "Yes" at bounding box center [569, 268] width 132 height 26
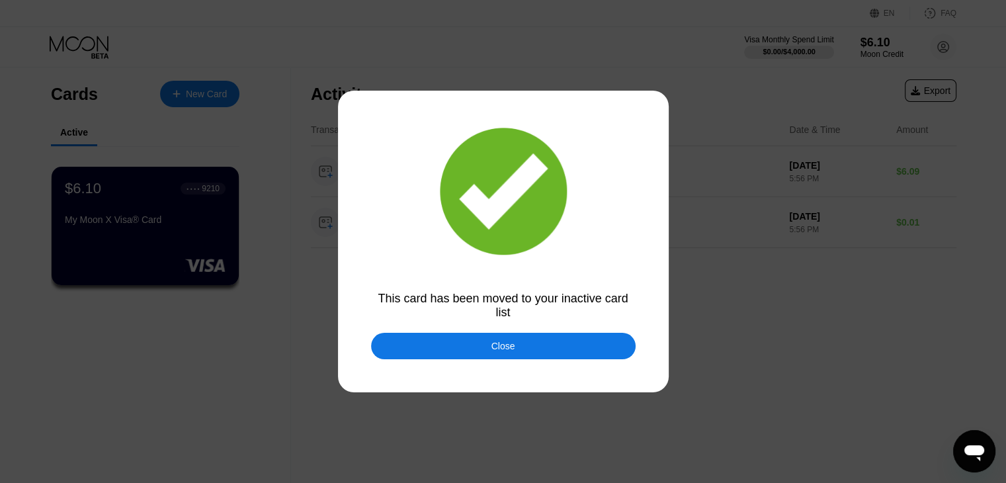
click at [499, 356] on div "Close" at bounding box center [503, 346] width 265 height 26
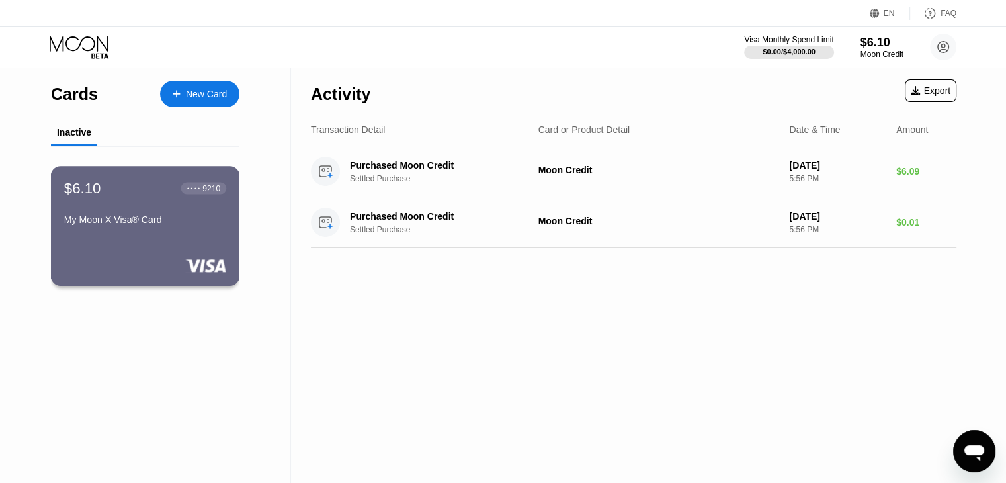
click at [173, 230] on div "My Moon X Visa® Card" at bounding box center [145, 222] width 162 height 16
click at [214, 91] on div "New Card" at bounding box center [206, 94] width 41 height 11
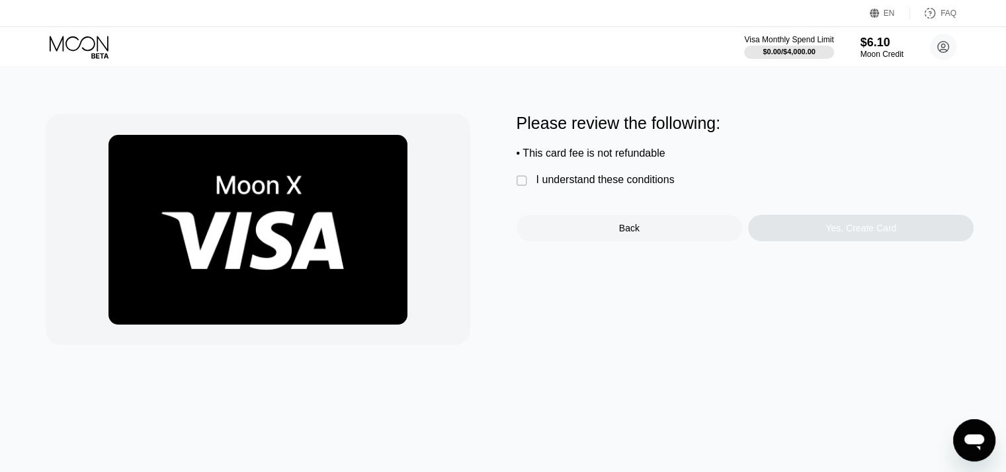
click at [609, 186] on div "I understand these conditions" at bounding box center [605, 180] width 138 height 12
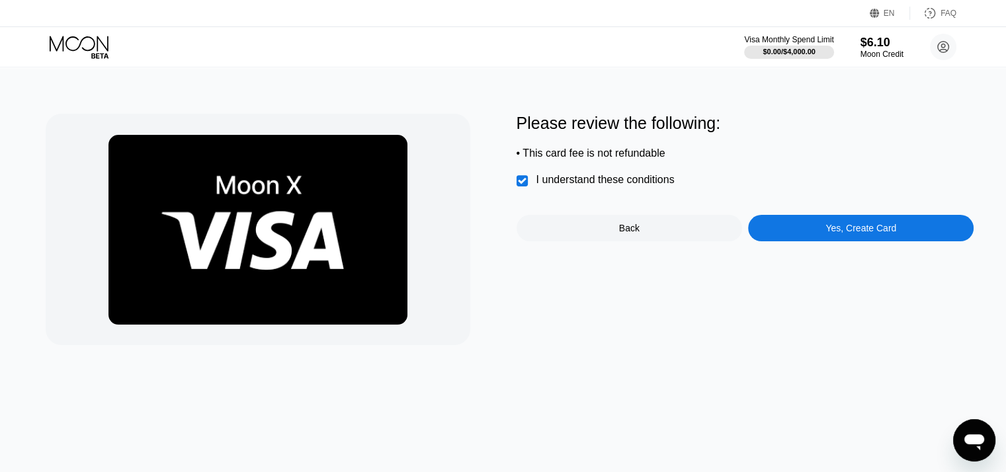
click at [844, 227] on div "Yes, Create Card" at bounding box center [861, 228] width 226 height 26
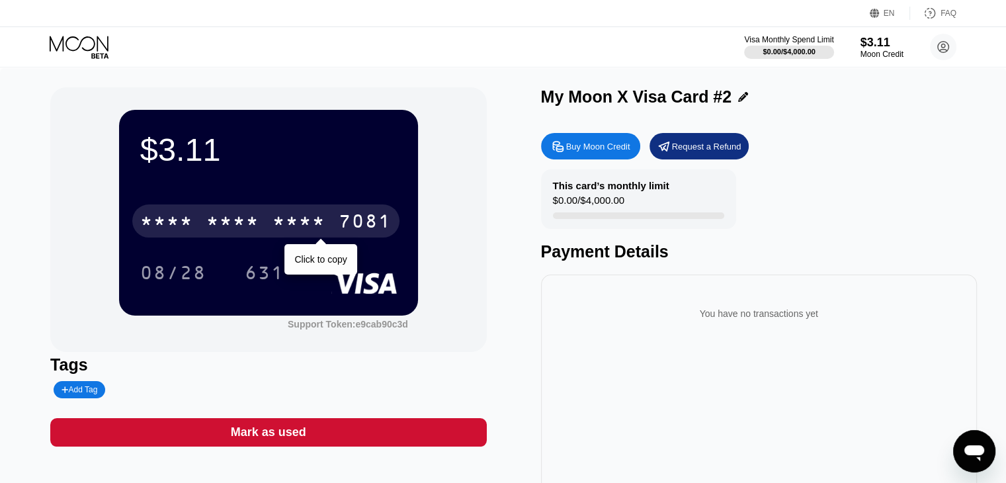
click at [299, 210] on div "* * * * * * * * * * * * 7081" at bounding box center [265, 220] width 267 height 33
